Goal: Transaction & Acquisition: Purchase product/service

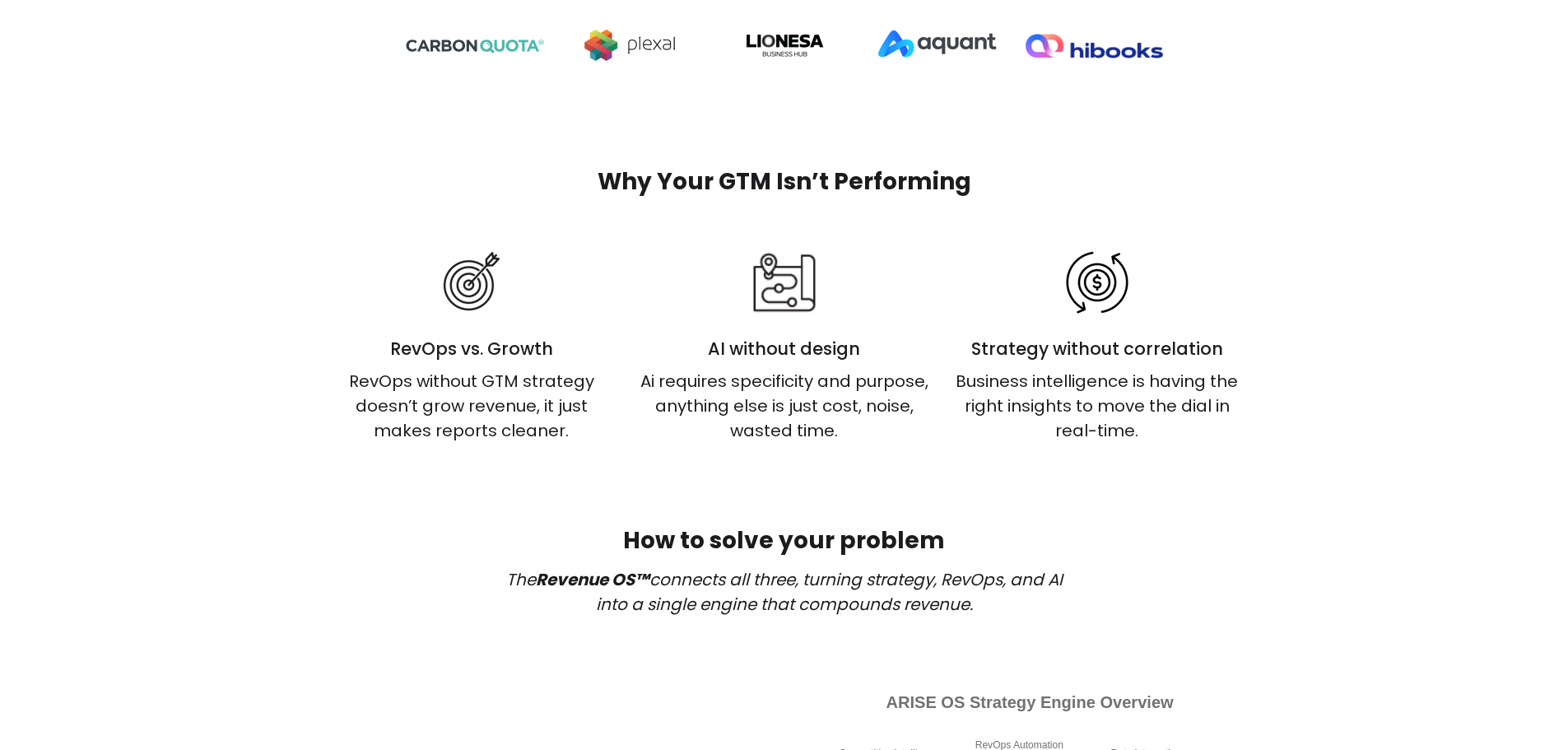
scroll to position [715, 0]
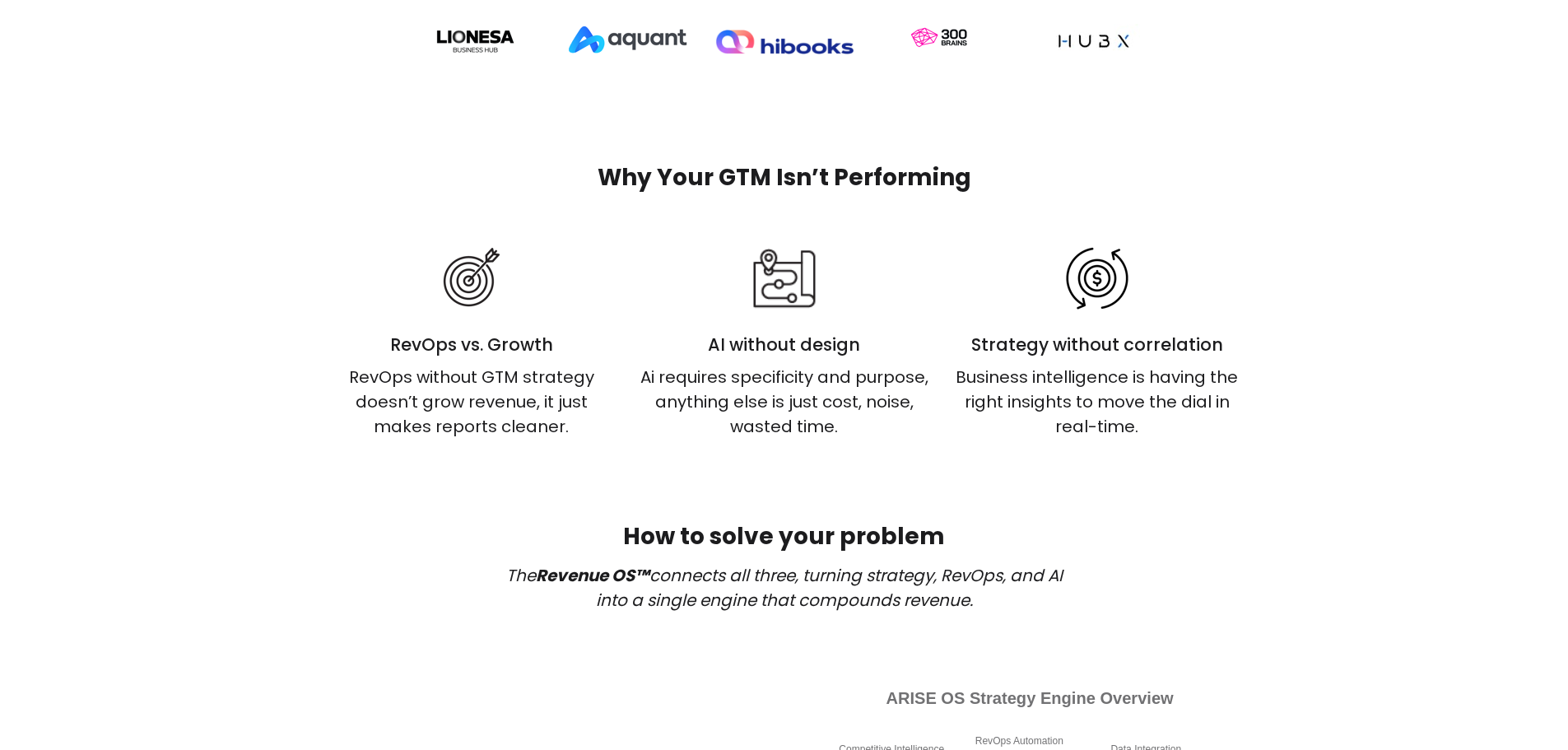
click at [710, 388] on div "Ai requires specificity and purpose, anything else is just cost, noise, wasted …" at bounding box center [784, 402] width 288 height 74
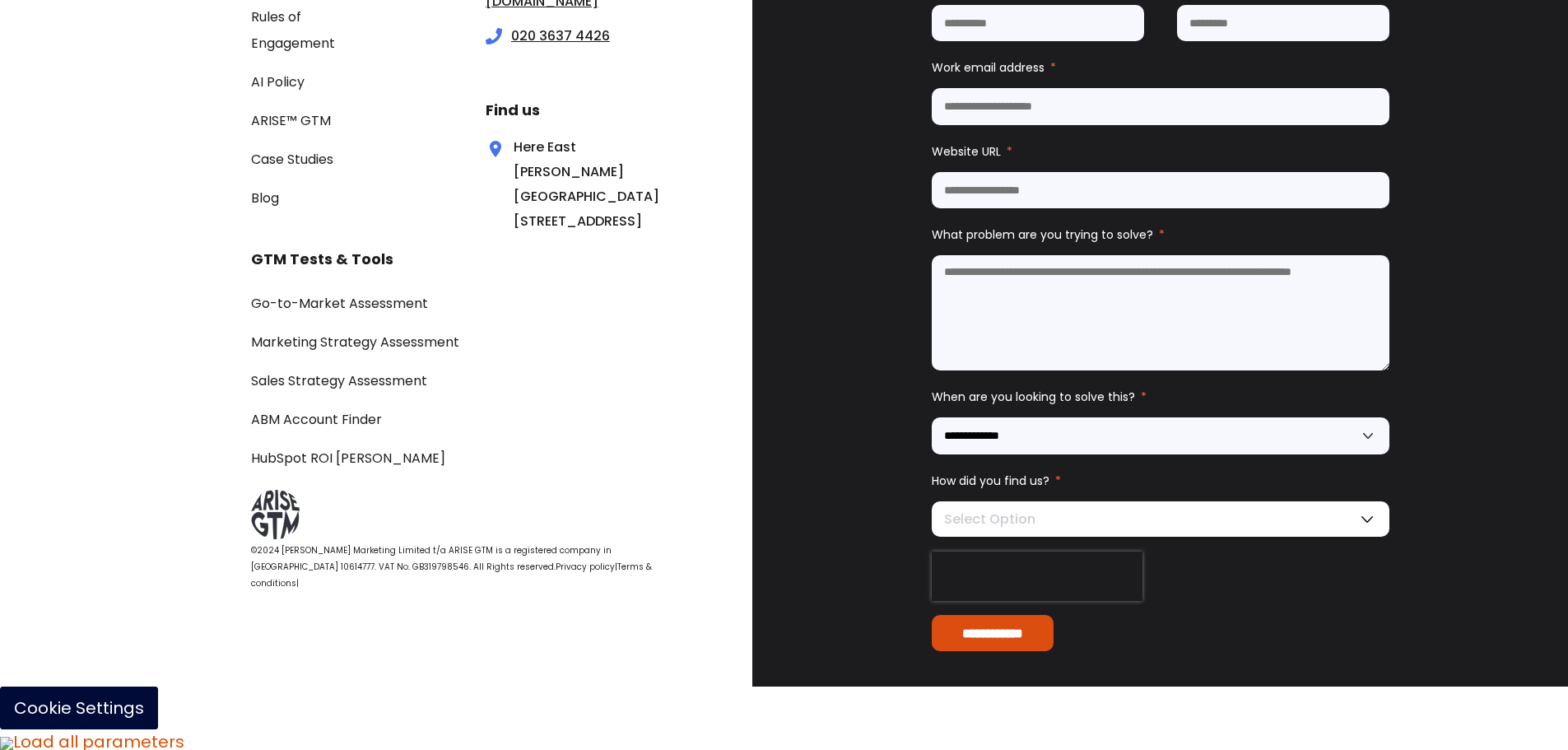
scroll to position [5721, 0]
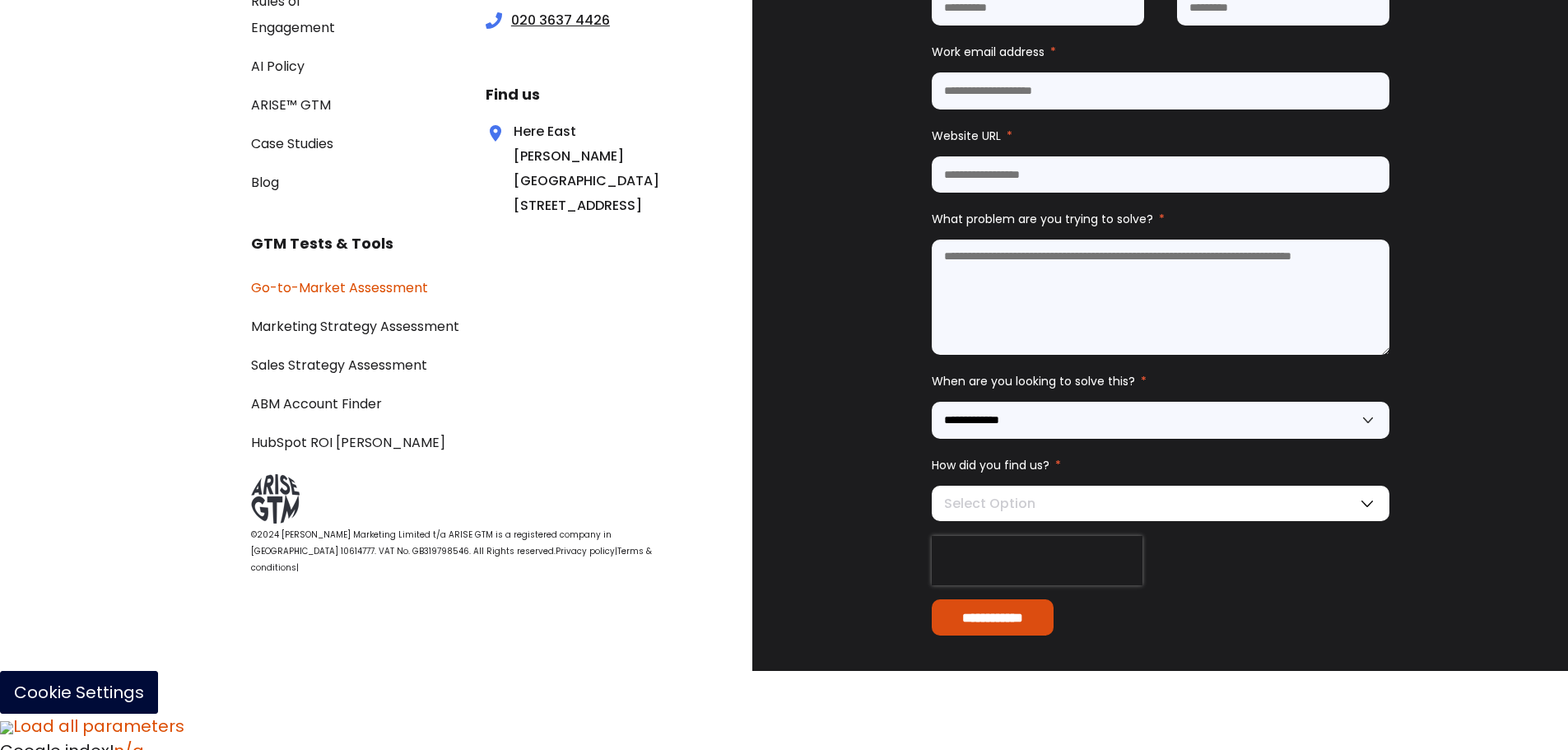
click at [388, 297] on link "Go-to-Market Assessment" at bounding box center [340, 287] width 177 height 19
click at [381, 336] on link "Marketing Strategy Assessment" at bounding box center [355, 326] width 208 height 19
click at [375, 375] on link "Sales Strategy Assessment" at bounding box center [339, 365] width 176 height 19
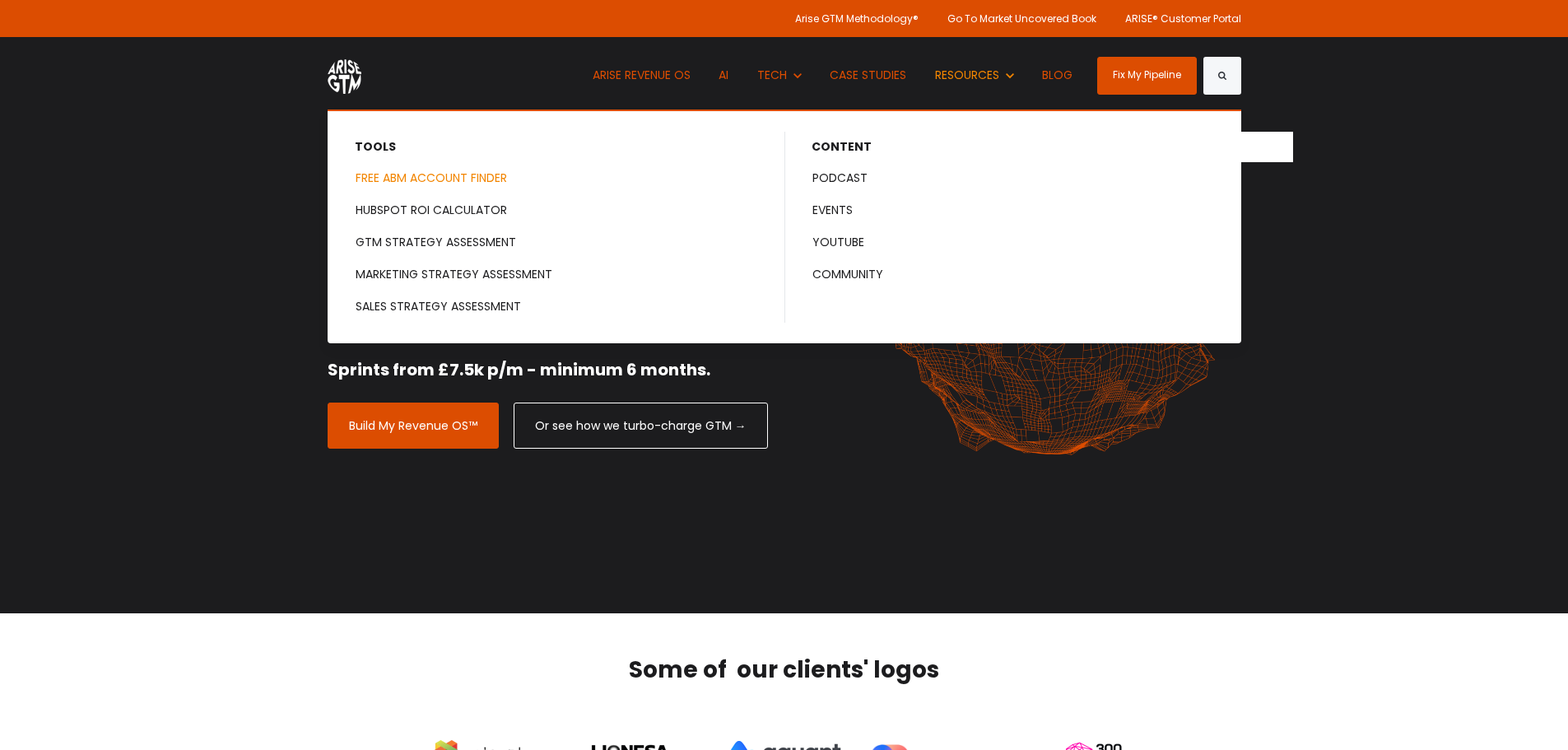
click at [521, 174] on link "FREE ABM ACCOUNT FINDER" at bounding box center [557, 178] width 455 height 30
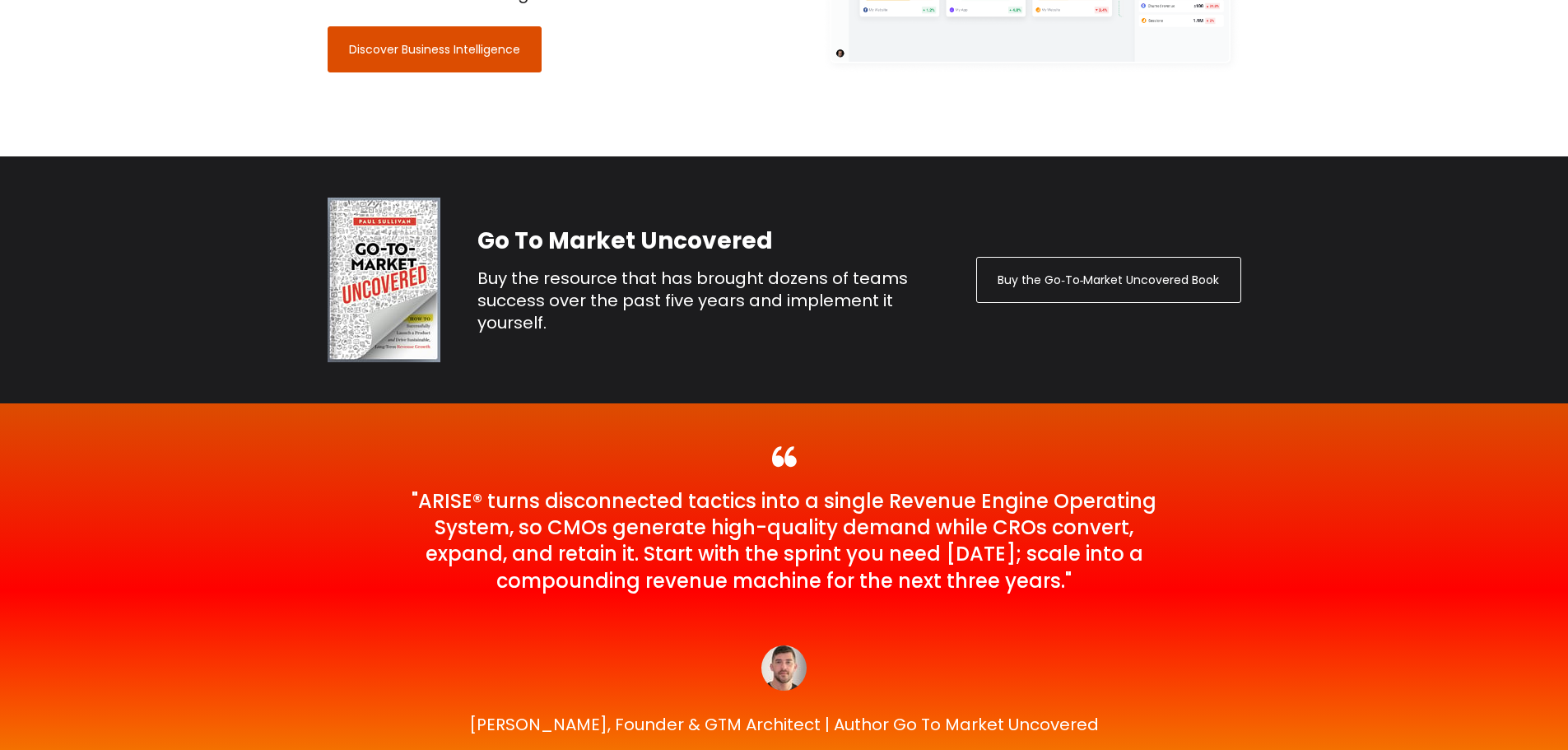
scroll to position [3518, 0]
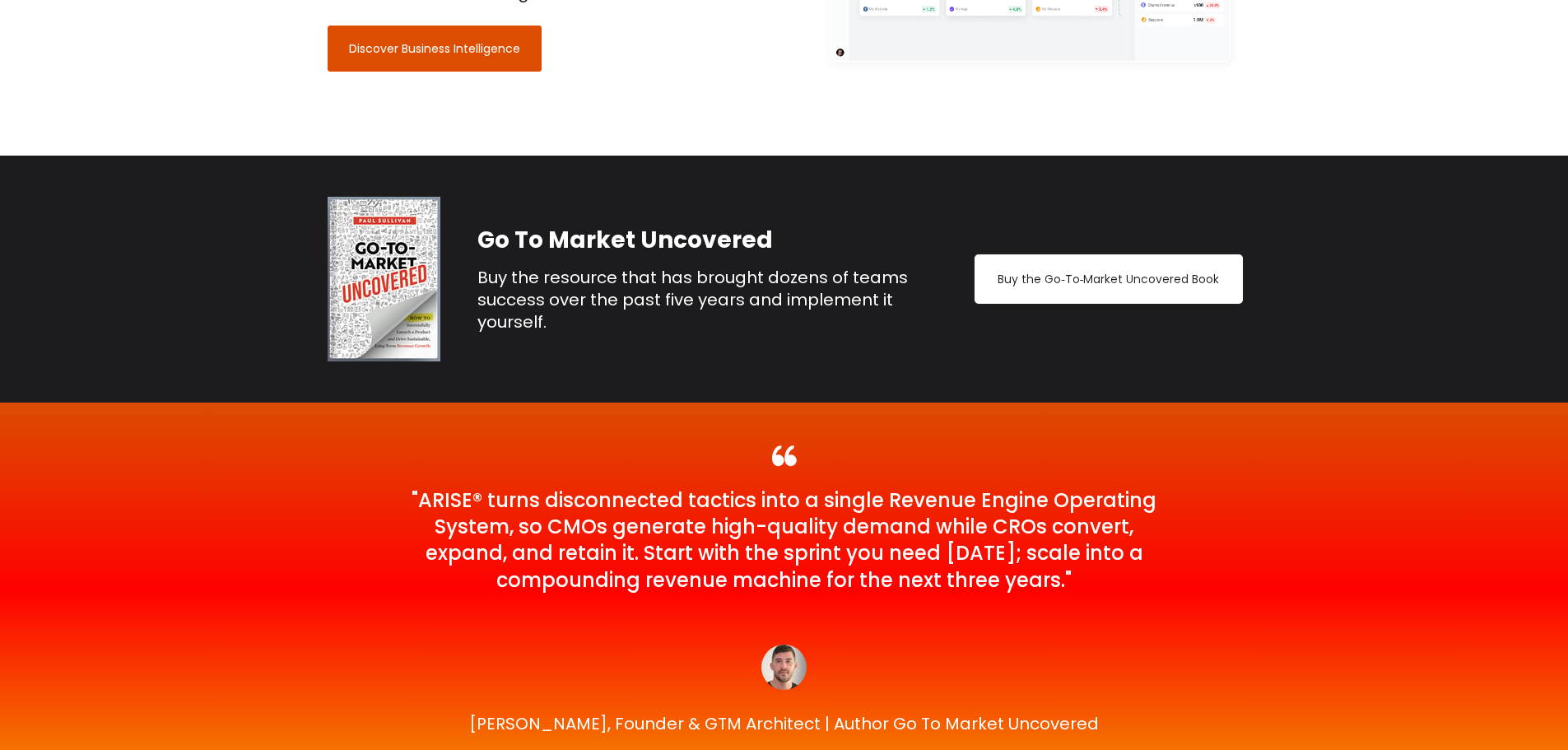
click at [1162, 278] on link "Buy the Go‑To‑Market Uncovered Book" at bounding box center [1108, 279] width 265 height 46
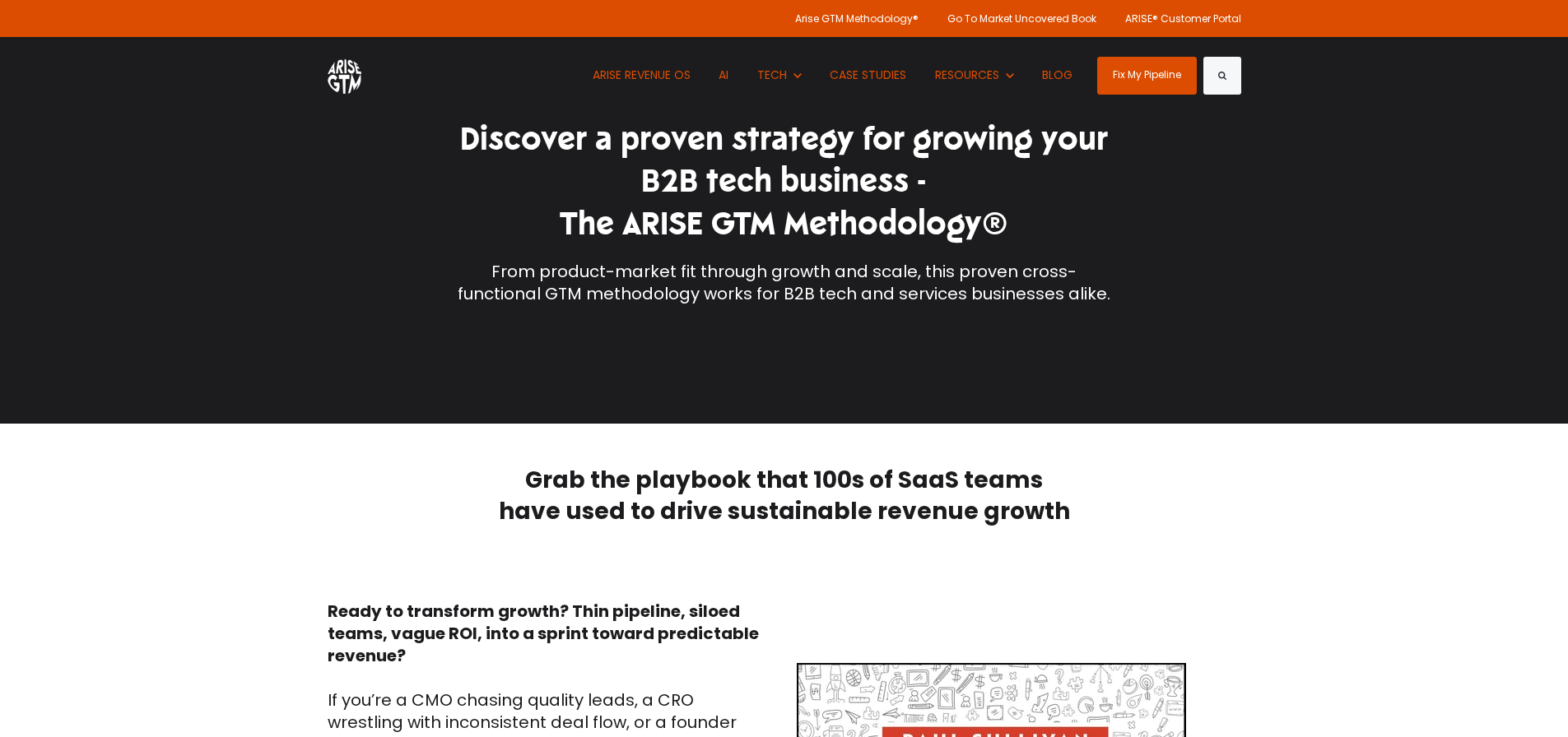
click at [335, 68] on img at bounding box center [343, 75] width 33 height 37
